Goal: Task Accomplishment & Management: Manage account settings

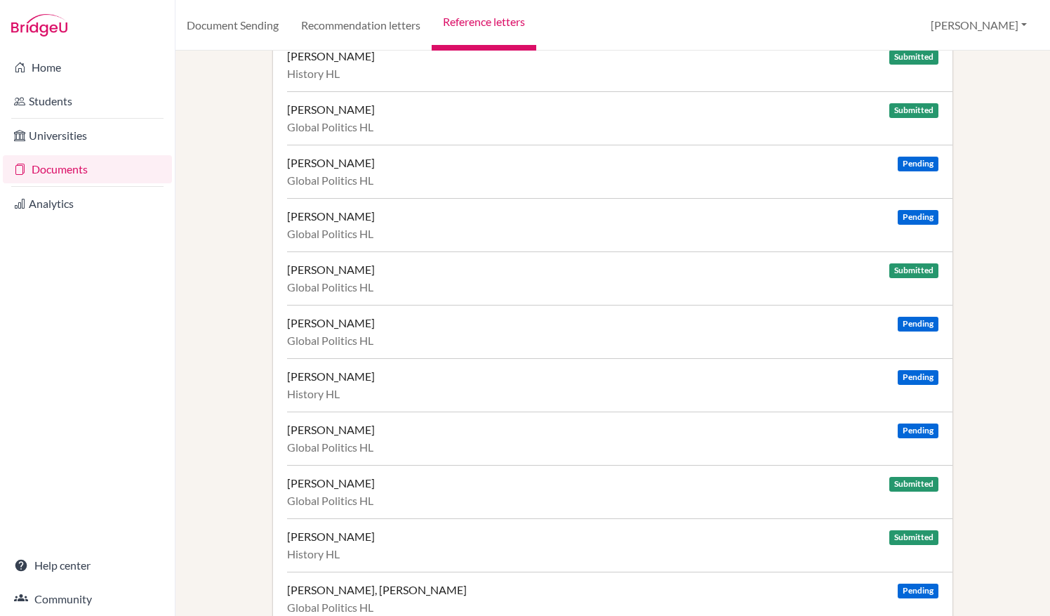
scroll to position [76, 0]
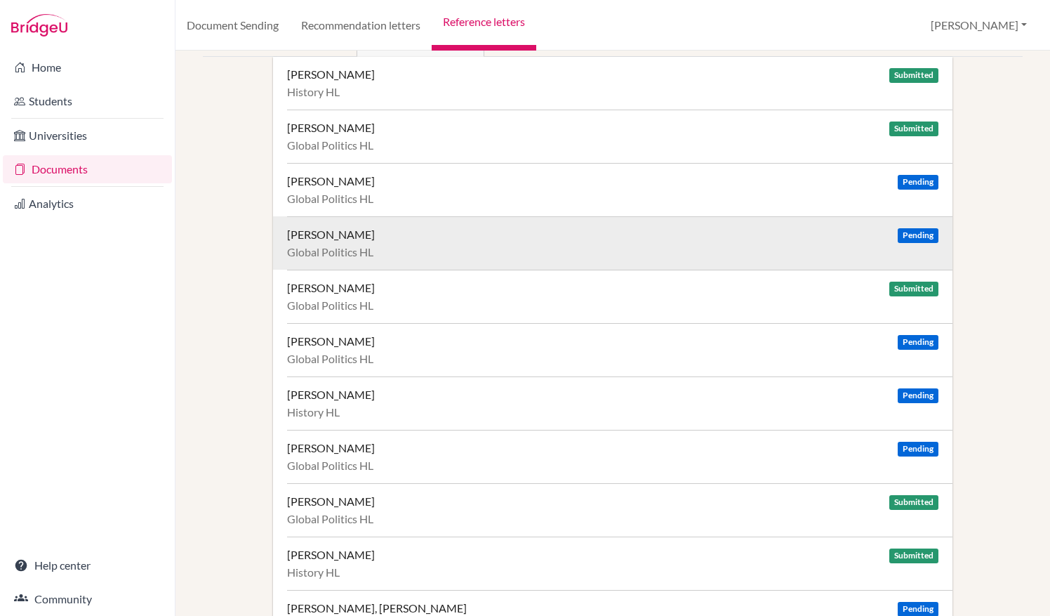
click at [524, 222] on div "[PERSON_NAME] Pending Global Politics HL" at bounding box center [620, 242] width 666 height 53
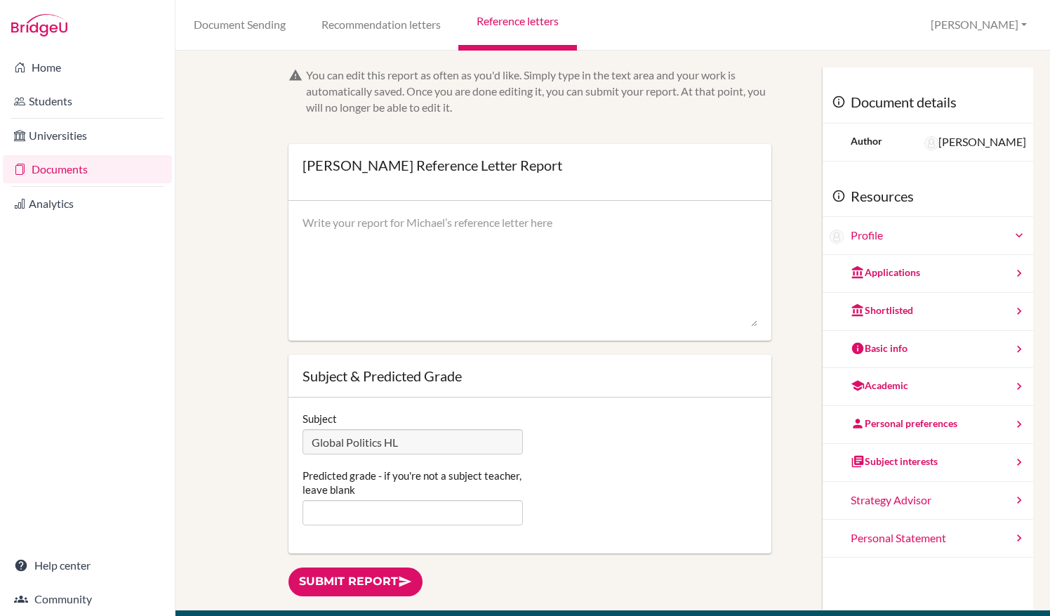
click at [95, 167] on link "Documents" at bounding box center [87, 169] width 169 height 28
